Goal: Transaction & Acquisition: Purchase product/service

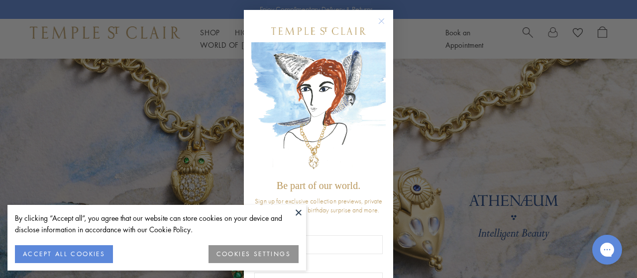
type input "*"
click at [376, 18] on circle "Close dialog" at bounding box center [382, 21] width 12 height 12
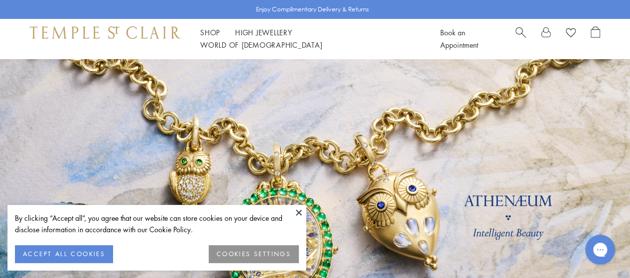
click at [302, 214] on button at bounding box center [298, 212] width 15 height 15
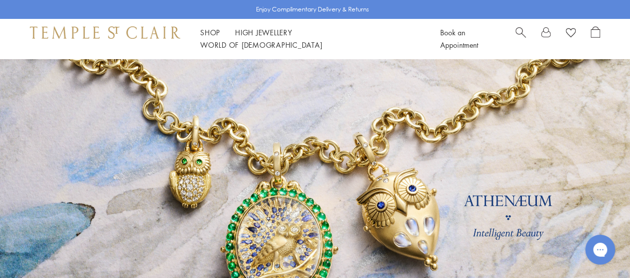
click at [521, 37] on span "Search" at bounding box center [520, 31] width 10 height 10
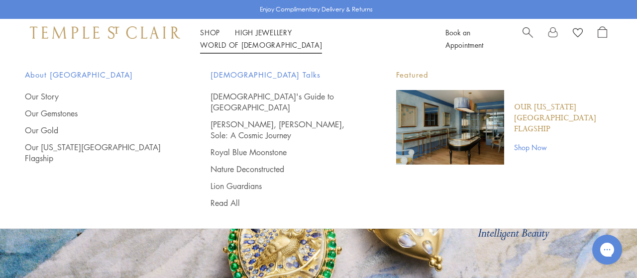
click at [521, 36] on div "Book an Appointment" at bounding box center [527, 38] width 162 height 25
click at [527, 36] on span "Search" at bounding box center [528, 31] width 10 height 10
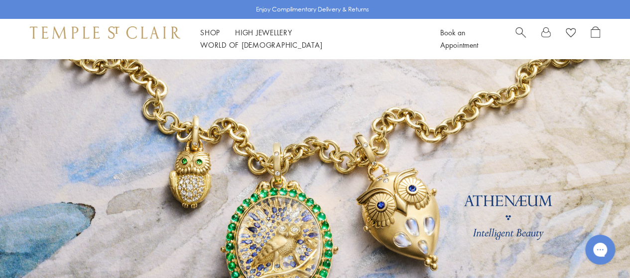
click at [517, 37] on span "Search" at bounding box center [520, 31] width 10 height 10
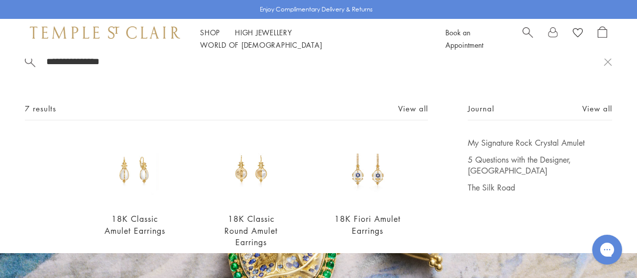
scroll to position [15, 0]
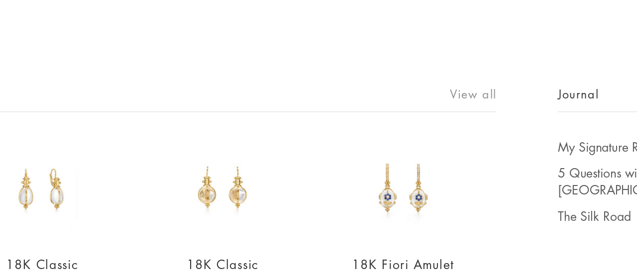
type input "**********"
click at [399, 114] on link "View all" at bounding box center [413, 111] width 30 height 11
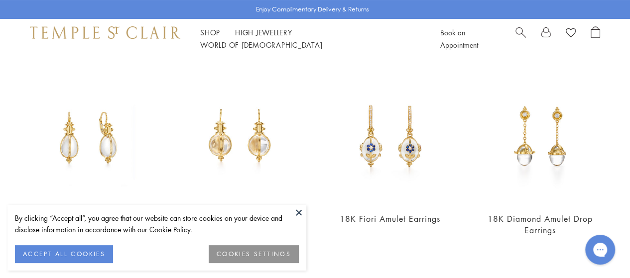
click at [299, 214] on button at bounding box center [298, 212] width 15 height 15
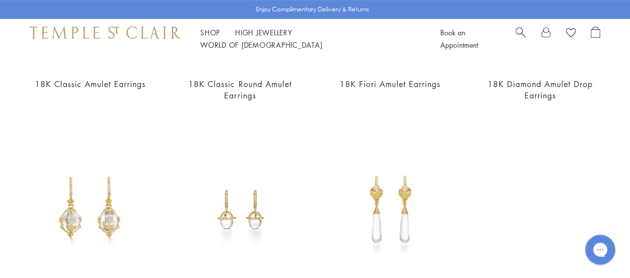
scroll to position [211, 0]
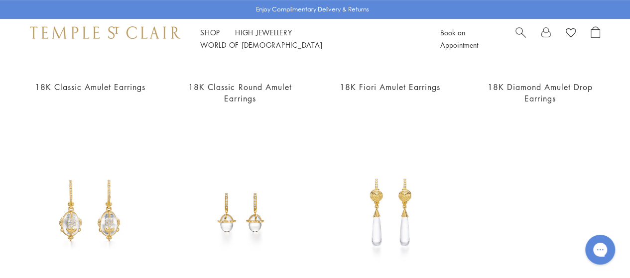
drag, startPoint x: 379, startPoint y: 154, endPoint x: 626, endPoint y: 164, distance: 247.6
click at [626, 164] on div "18K Classic Amulet Earrings $3,500 18K Classic Round Amulet Earrings $3,500 18K…" at bounding box center [315, 147] width 630 height 413
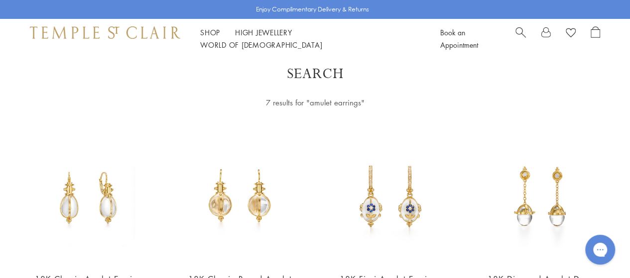
scroll to position [0, 0]
